Goal: Navigation & Orientation: Understand site structure

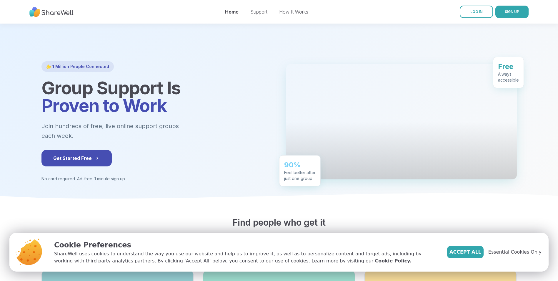
click at [260, 10] on link "Support" at bounding box center [258, 12] width 17 height 6
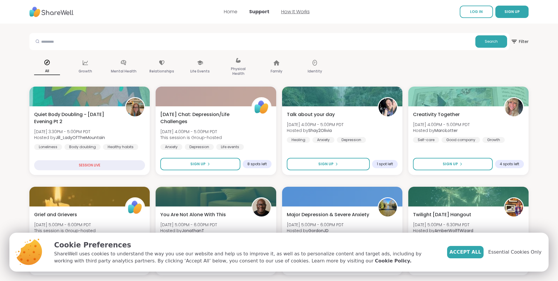
click at [288, 11] on link "How It Works" at bounding box center [295, 11] width 29 height 7
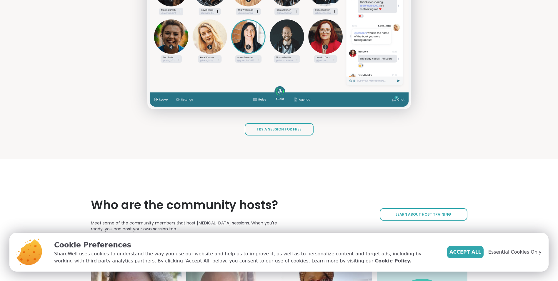
scroll to position [854, 0]
